Goal: Transaction & Acquisition: Purchase product/service

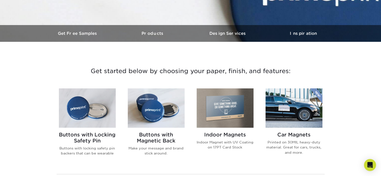
scroll to position [150, 0]
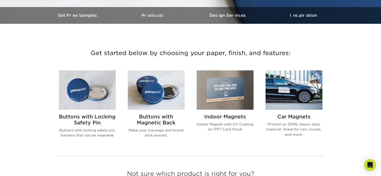
click at [141, 116] on h2 "Buttons with Magnetic Back" at bounding box center [156, 120] width 57 height 12
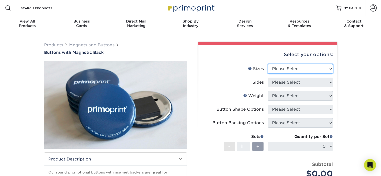
click at [292, 71] on select "Please Select 2.25" x 2.25" Round 3" x 3" Round" at bounding box center [300, 69] width 65 height 10
select select "2.25x2.25"
click at [268, 64] on select "Please Select 2.25" x 2.25" Round 3" x 3" Round" at bounding box center [300, 69] width 65 height 10
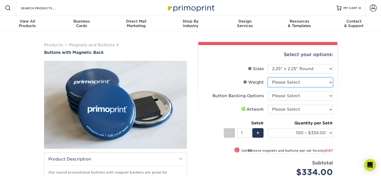
click at [289, 82] on select "Please Select 8MILPHT" at bounding box center [300, 83] width 65 height 10
select select "8MILPHT"
click at [268, 78] on select "Please Select 8MILPHT" at bounding box center [300, 83] width 65 height 10
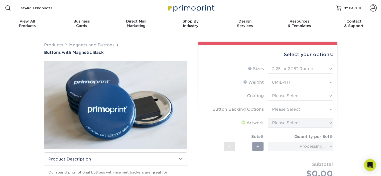
click at [284, 98] on form "Sizes Help Sizes Please Select 2.25" x 2.25" Round 3" x 3" Round" at bounding box center [268, 127] width 131 height 126
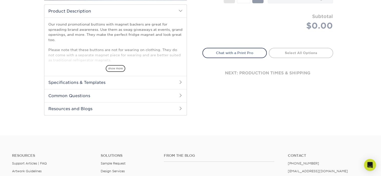
scroll to position [176, 0]
